Goal: Navigation & Orientation: Find specific page/section

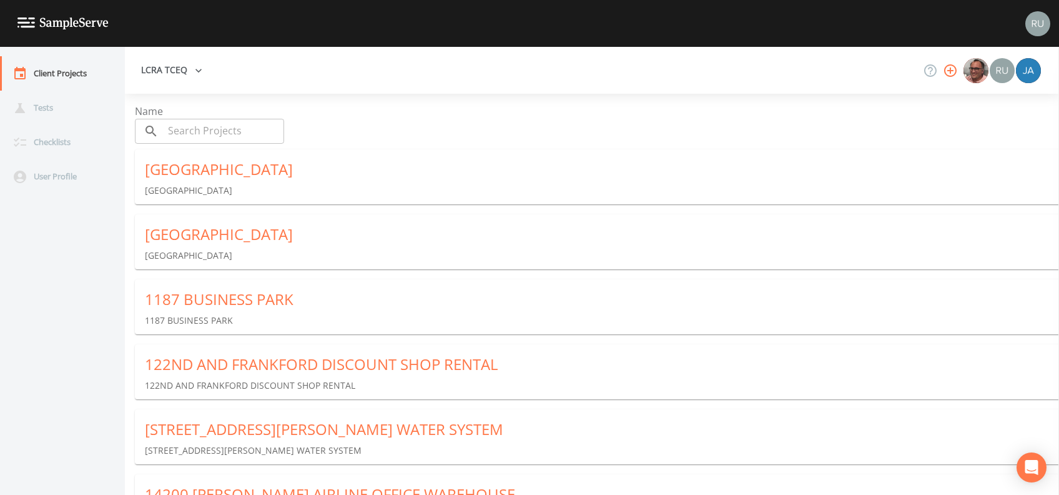
click at [246, 169] on div "114 INDUSTRIAL PARK" at bounding box center [602, 169] width 915 height 20
click at [794, 72] on icon "button" at bounding box center [950, 70] width 15 height 15
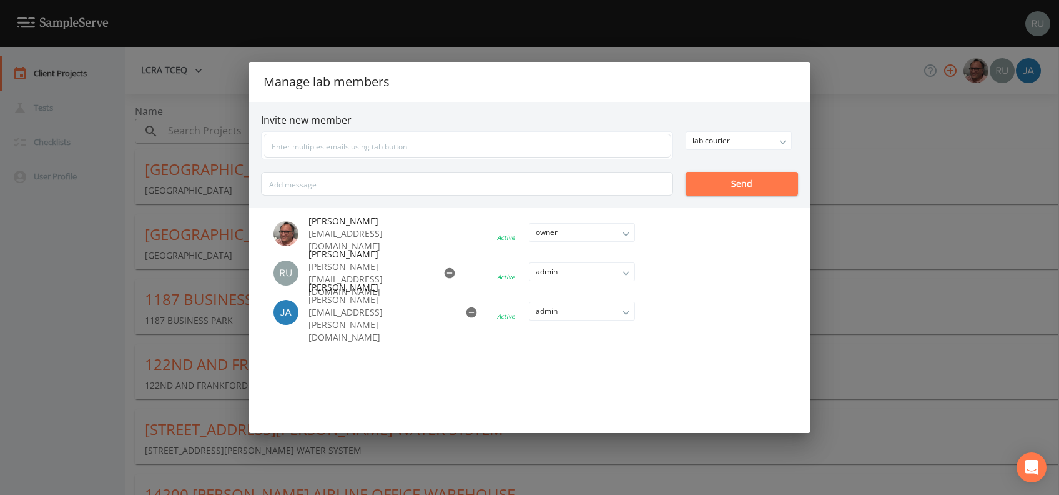
click at [99, 246] on div "Manage lab members Invite new member lab courier owner admin lab manager lab te…" at bounding box center [529, 247] width 1059 height 495
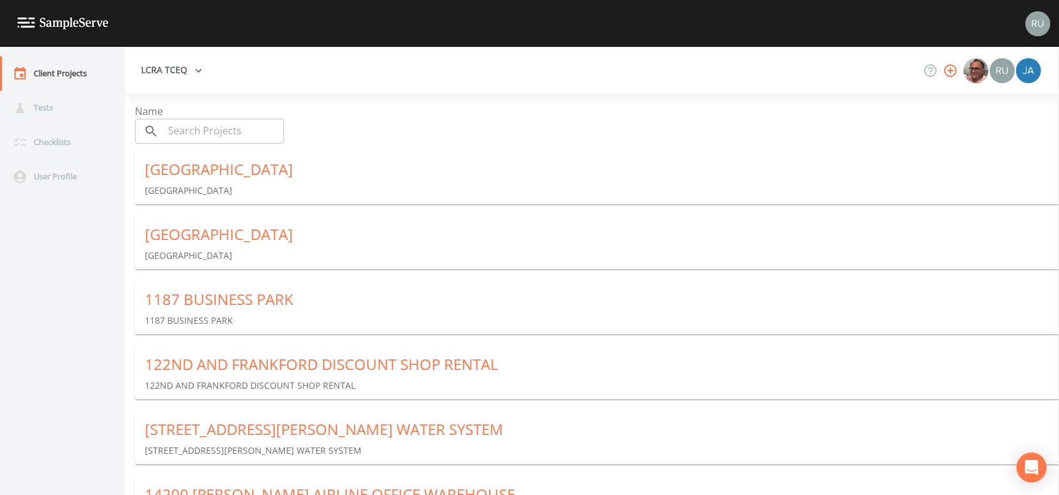
click at [794, 72] on icon "button" at bounding box center [950, 70] width 15 height 15
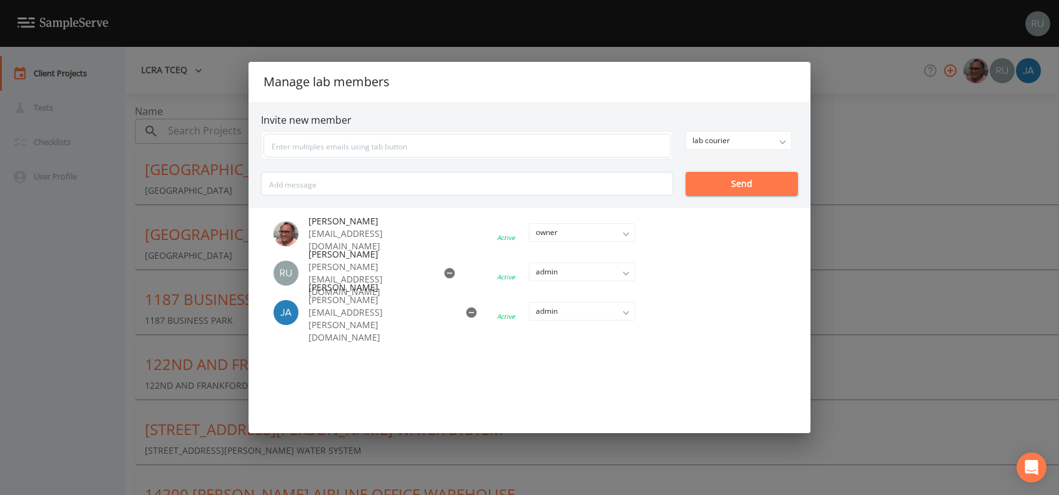
click at [59, 201] on div "Manage lab members Invite new member lab courier owner admin lab manager lab te…" at bounding box center [529, 247] width 1059 height 495
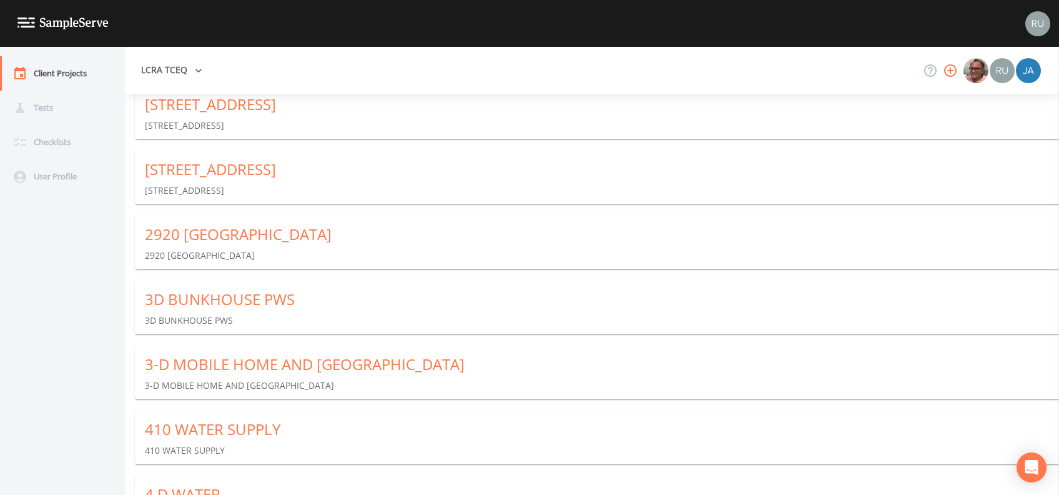
scroll to position [833, 0]
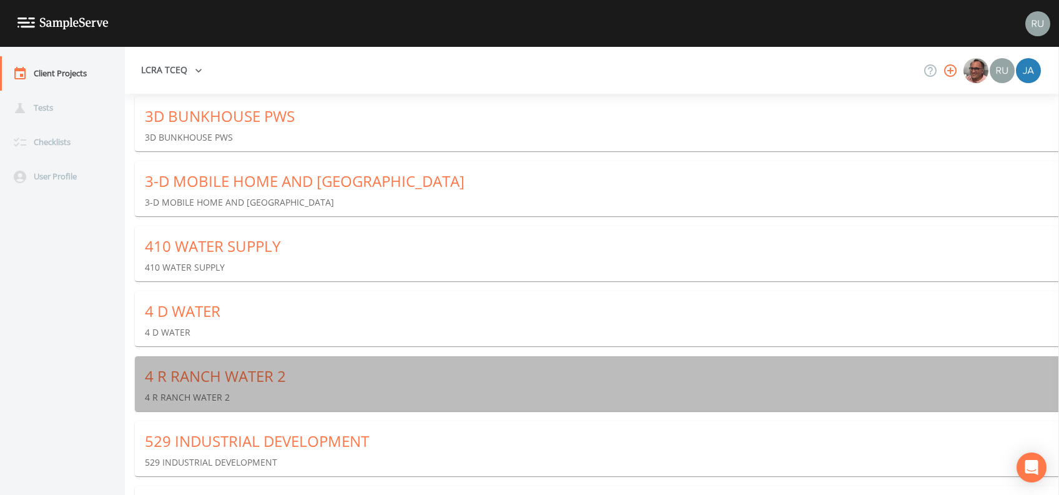
click at [223, 370] on div "4 R RANCH WATER 2" at bounding box center [602, 376] width 915 height 20
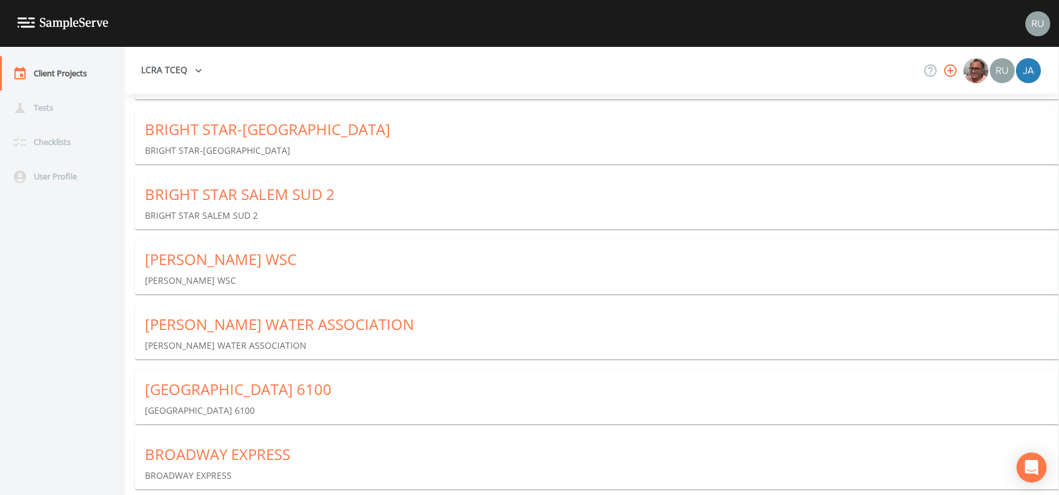
scroll to position [21894, 0]
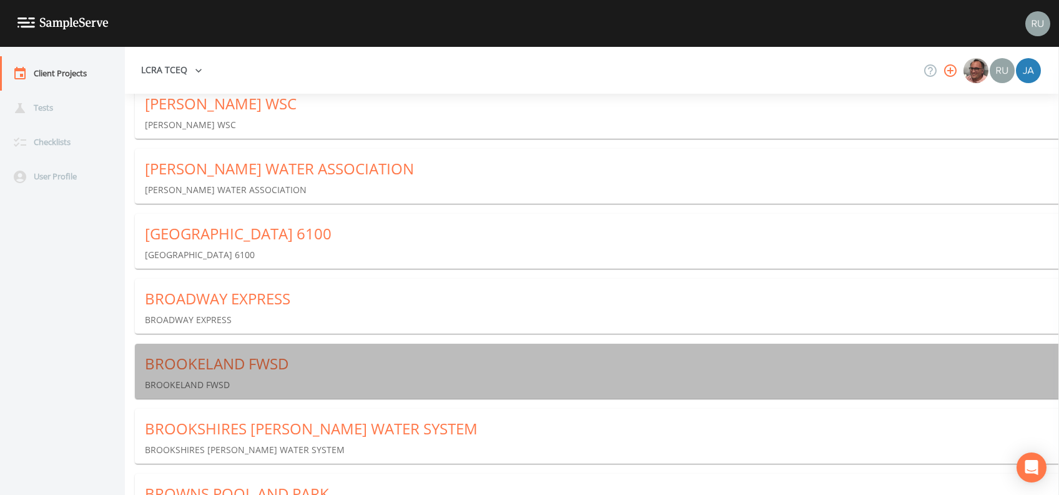
click at [184, 365] on div "BROOKELAND FWSD" at bounding box center [602, 364] width 915 height 20
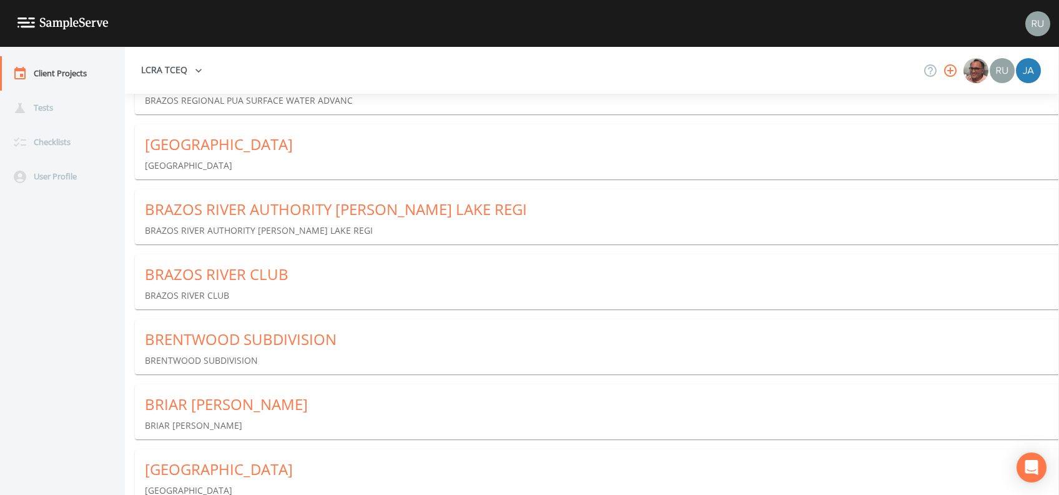
scroll to position [21551, 0]
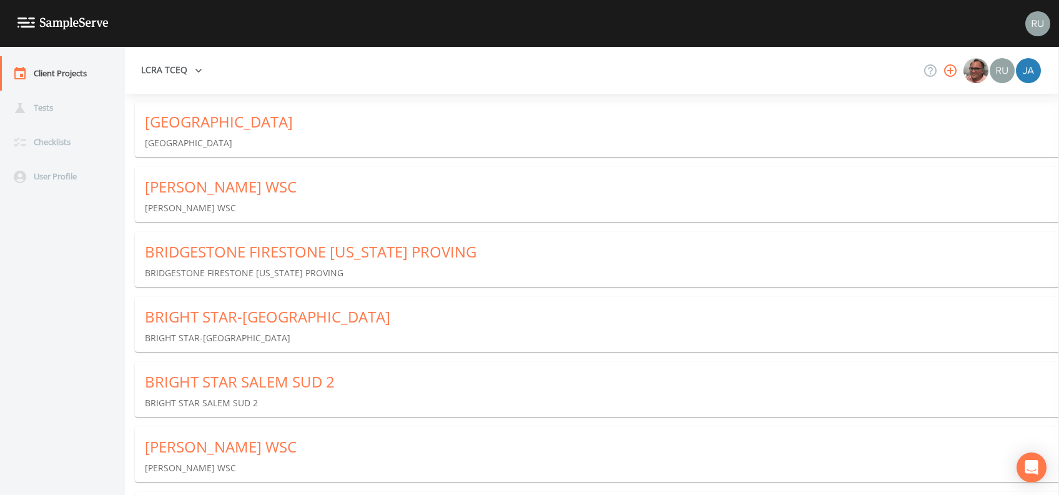
click at [214, 370] on div "BRIGHT STAR SALEM SUD 2" at bounding box center [602, 382] width 915 height 20
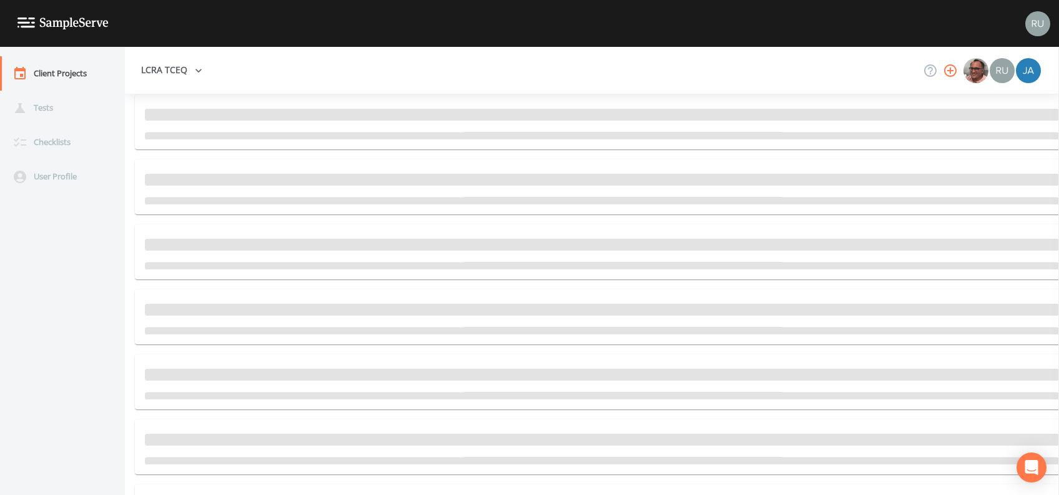
scroll to position [38077, 0]
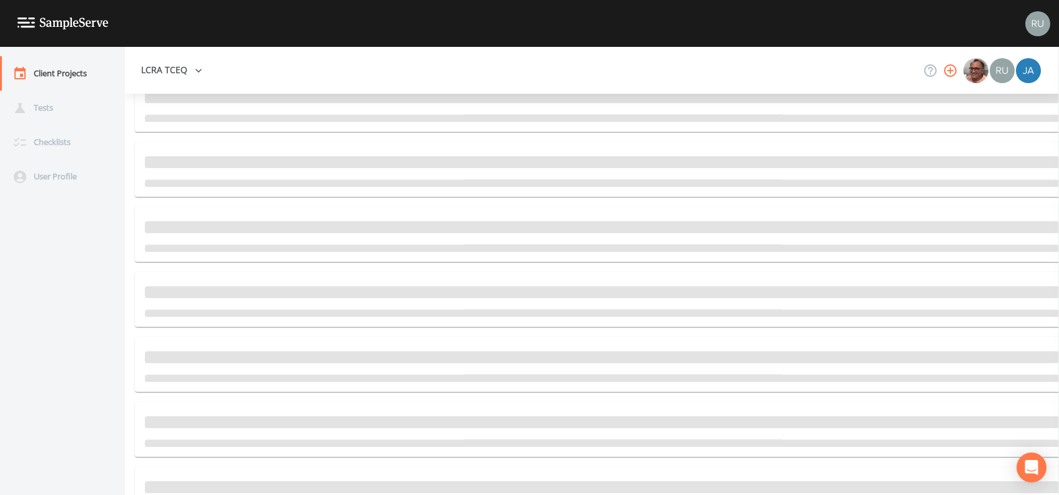
click at [187, 228] on span "button" at bounding box center [602, 227] width 915 height 12
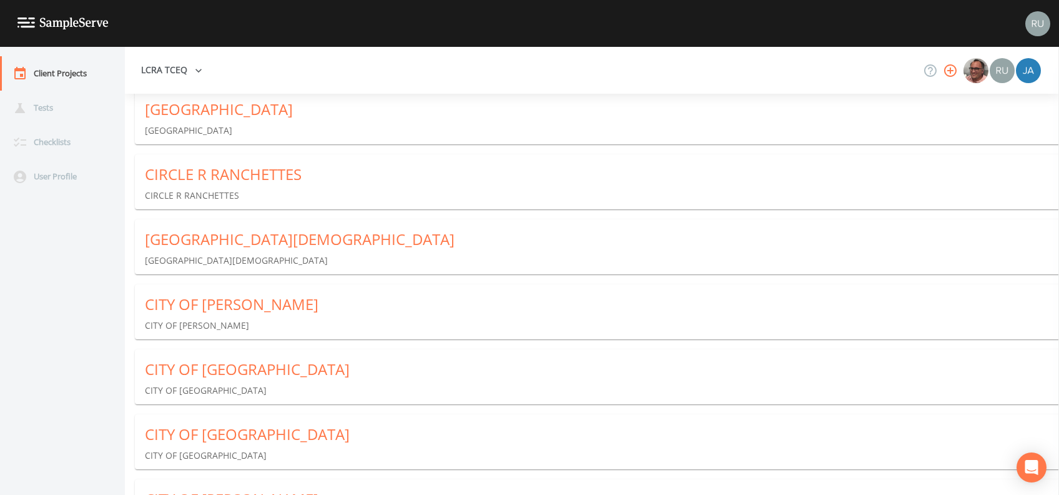
scroll to position [34231, 0]
click at [230, 175] on div "CIRCLE R RANCHETTES" at bounding box center [602, 175] width 915 height 20
